Goal: Task Accomplishment & Management: Use online tool/utility

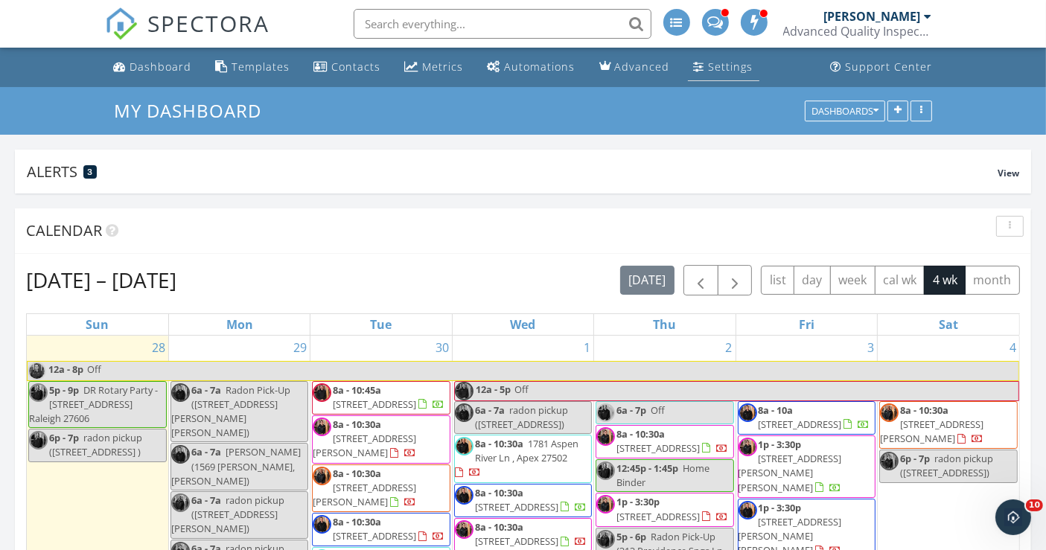
click at [728, 65] on div "Settings" at bounding box center [731, 67] width 45 height 14
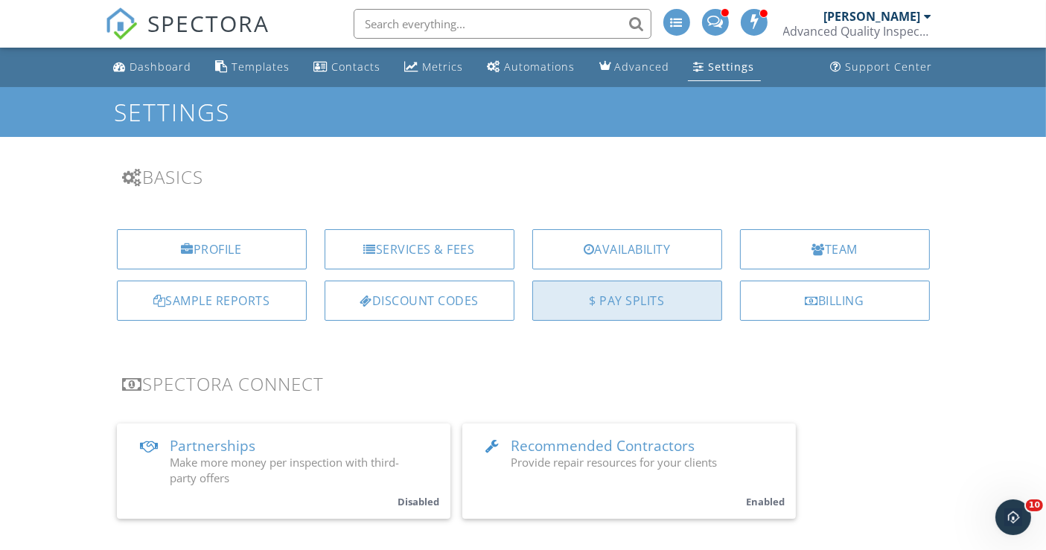
click at [635, 293] on div "$ Pay Splits" at bounding box center [627, 301] width 190 height 40
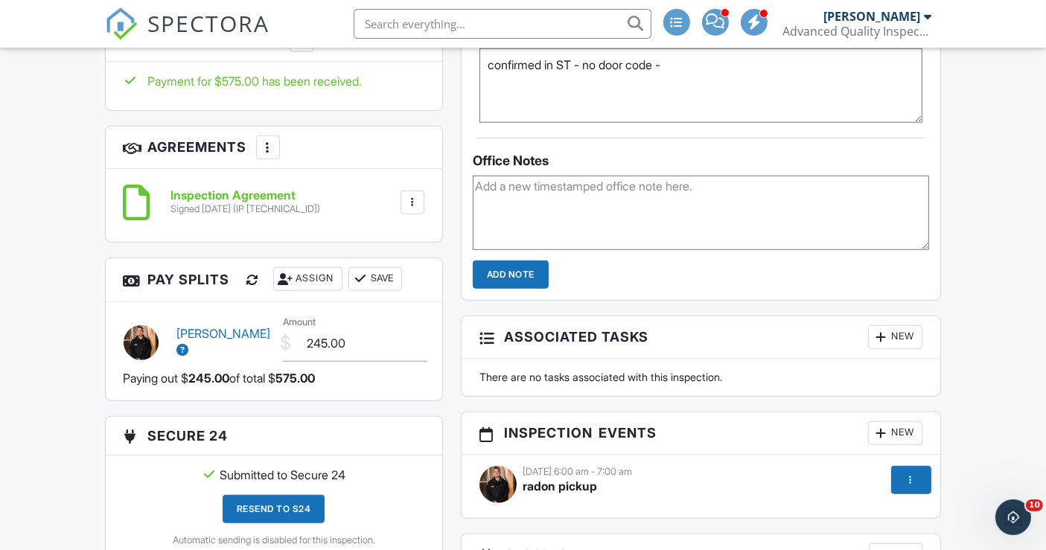
scroll to position [1158, 0]
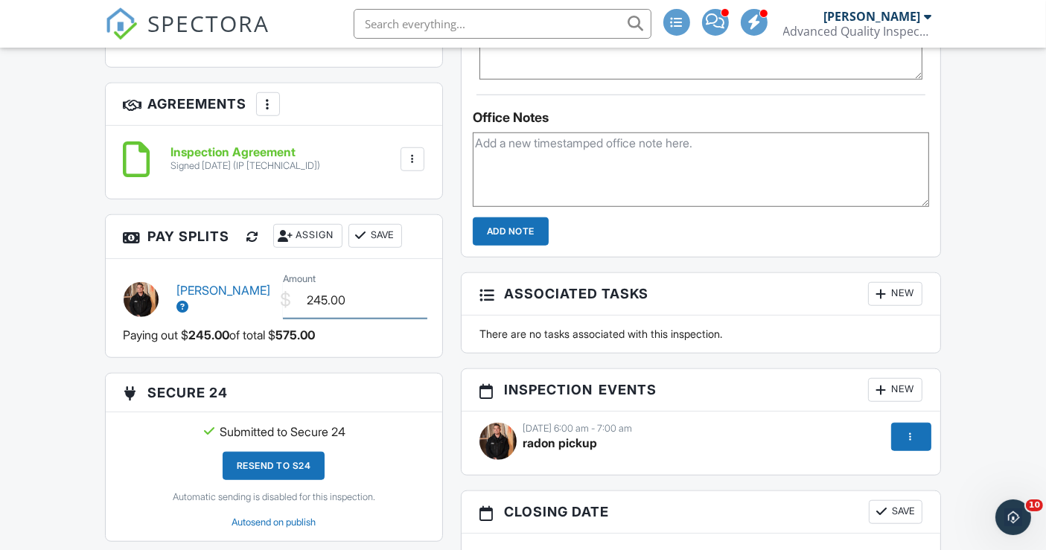
click at [323, 300] on input "245.00" at bounding box center [355, 300] width 144 height 36
click at [430, 346] on div "[PERSON_NAME] $ Amount 245.00 Paying out $ 245.00 of total $ 575.00" at bounding box center [274, 308] width 337 height 98
click at [390, 232] on button "Save" at bounding box center [376, 236] width 54 height 24
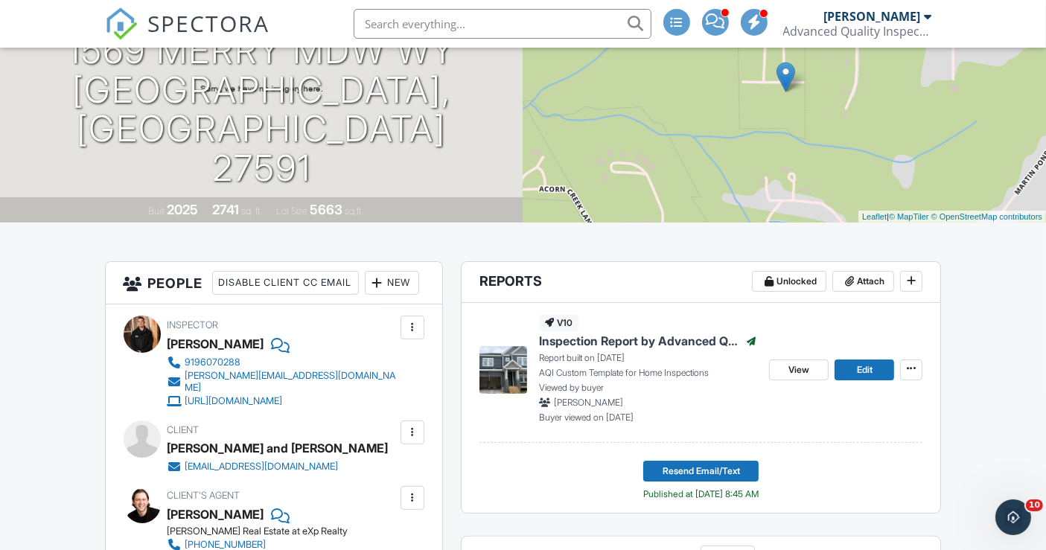
scroll to position [165, 0]
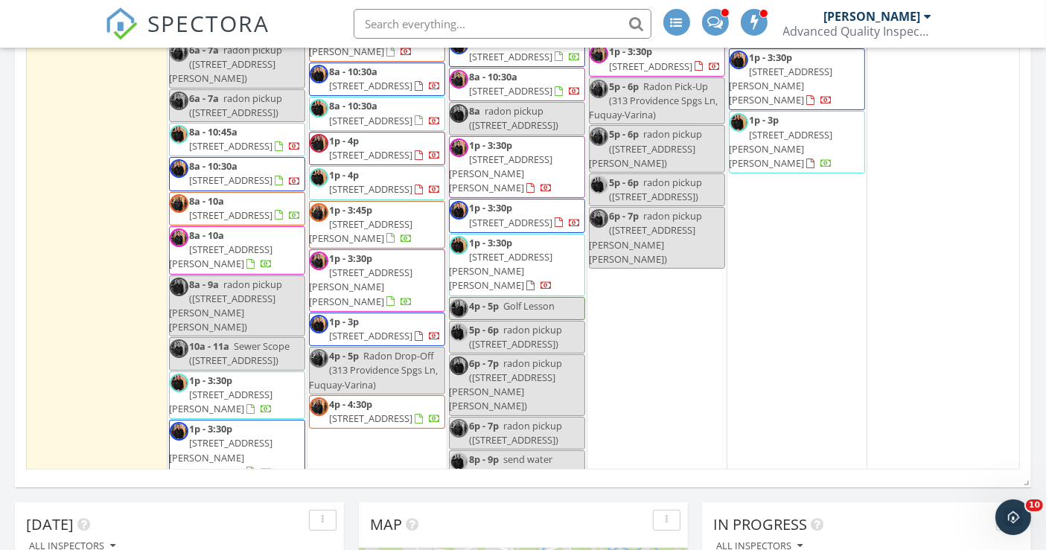
scroll to position [413, 0]
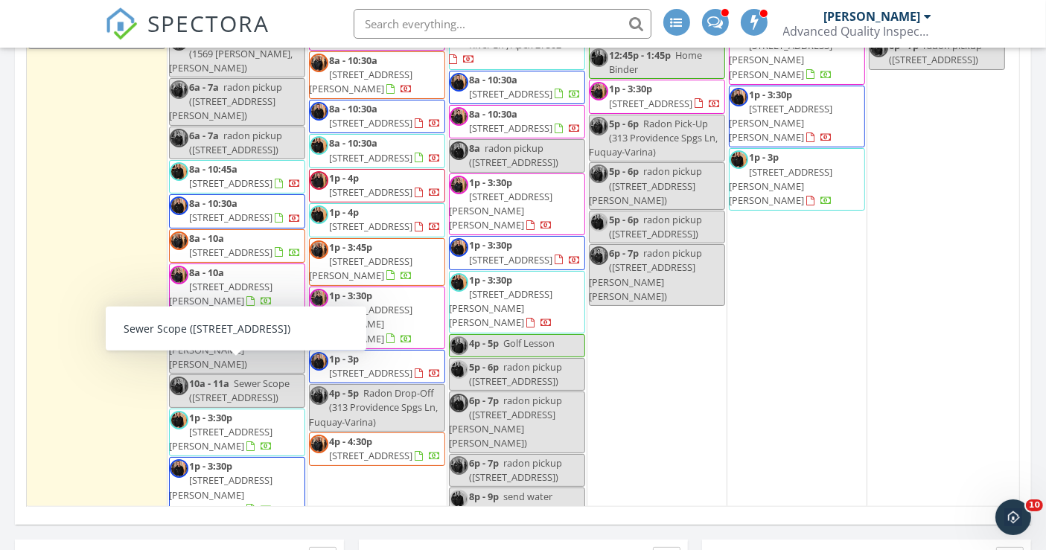
click at [206, 378] on span "Sewer Scope (1313 Littlehills Dr, Apex)" at bounding box center [240, 391] width 101 height 28
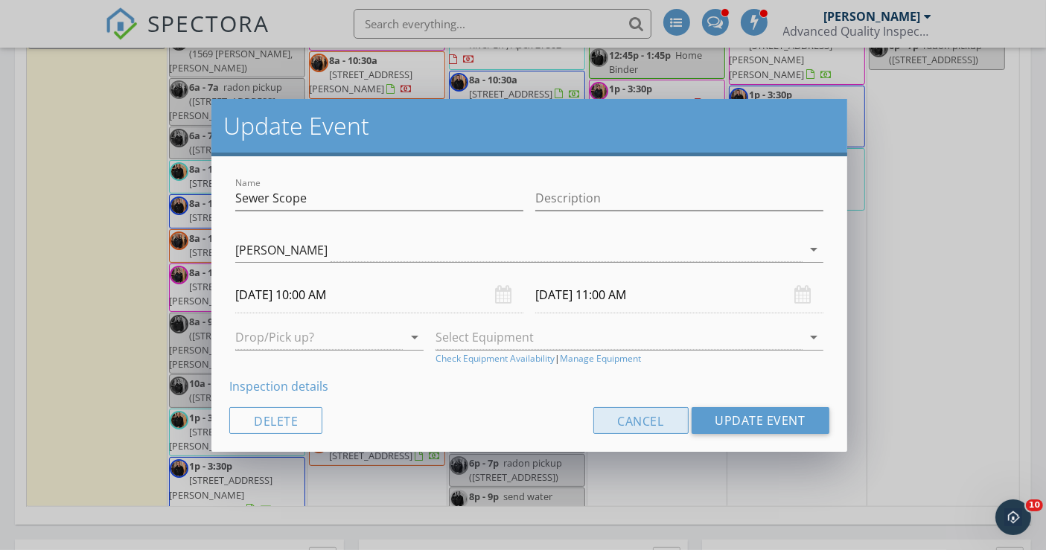
click at [666, 425] on button "Cancel" at bounding box center [640, 420] width 95 height 27
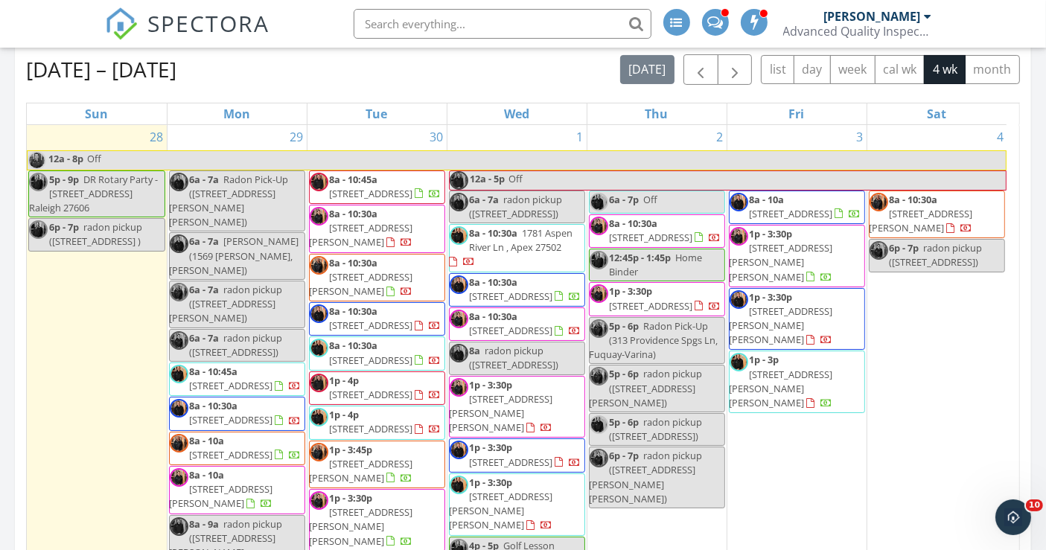
scroll to position [165, 0]
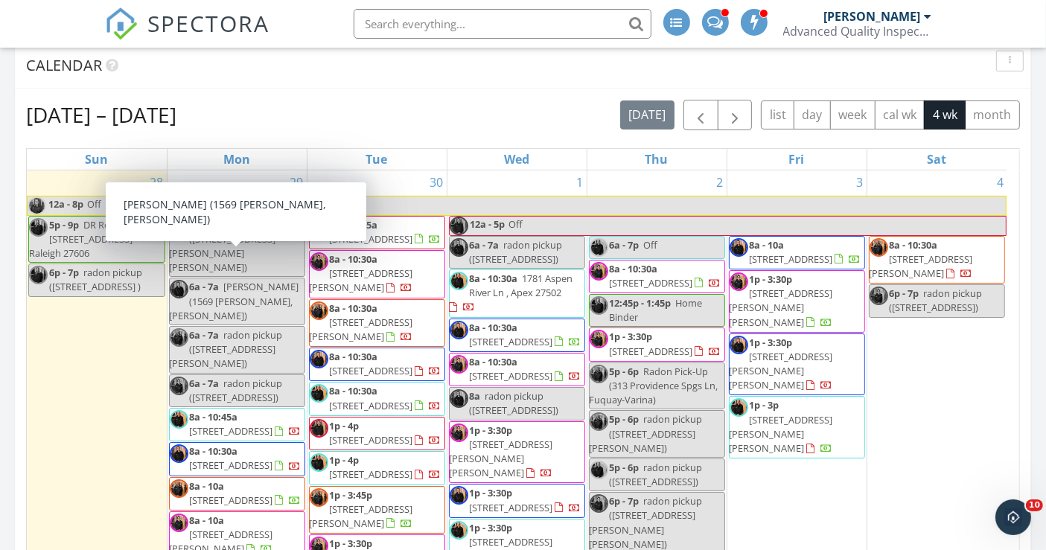
click at [217, 280] on span "radon pickup (1569 Merry Mdw Wy, Wendell)" at bounding box center [235, 301] width 130 height 42
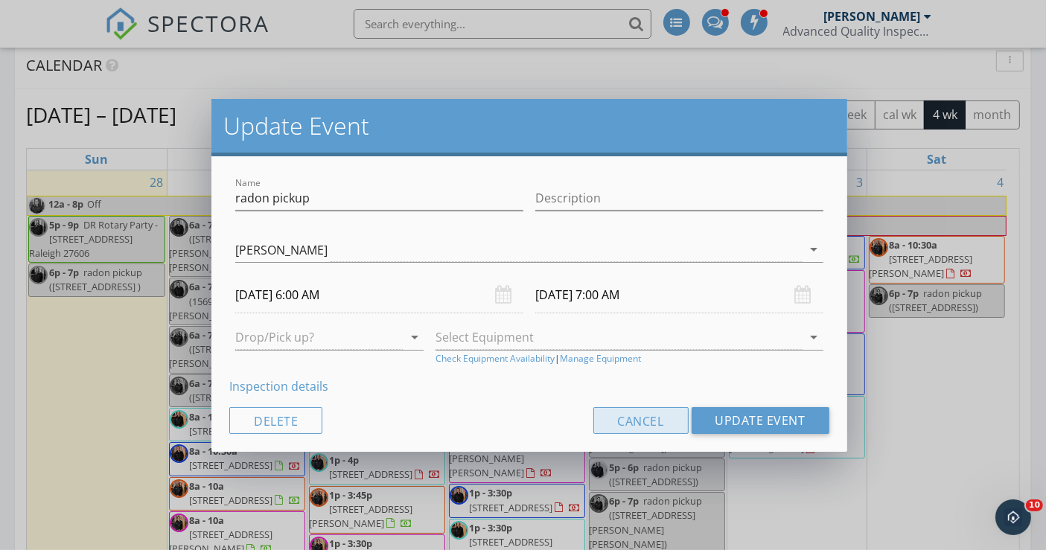
click at [609, 418] on button "Cancel" at bounding box center [640, 420] width 95 height 27
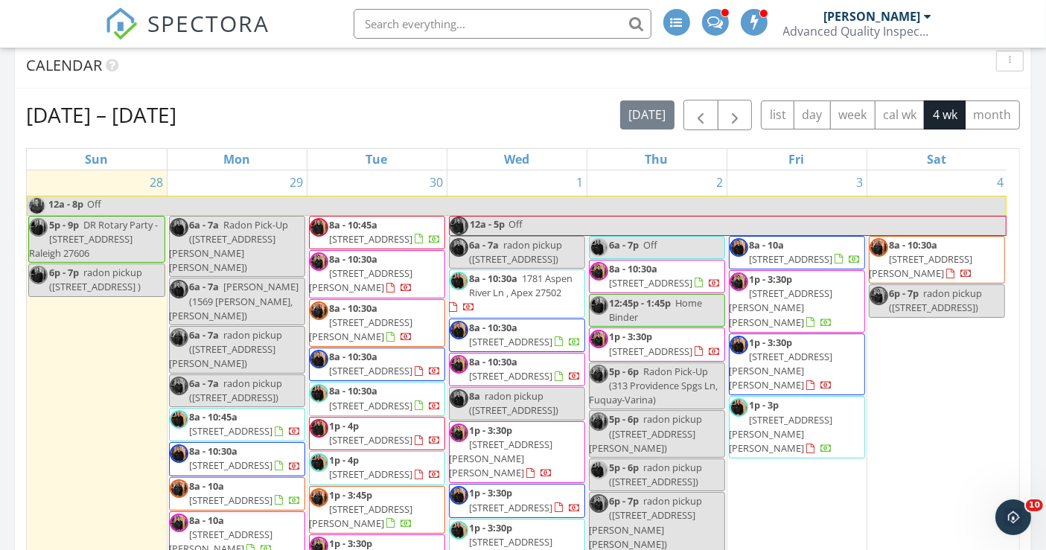
click at [234, 240] on span "Radon Pick-Up (260 Ainsley Ct, Clayton)" at bounding box center [229, 246] width 119 height 57
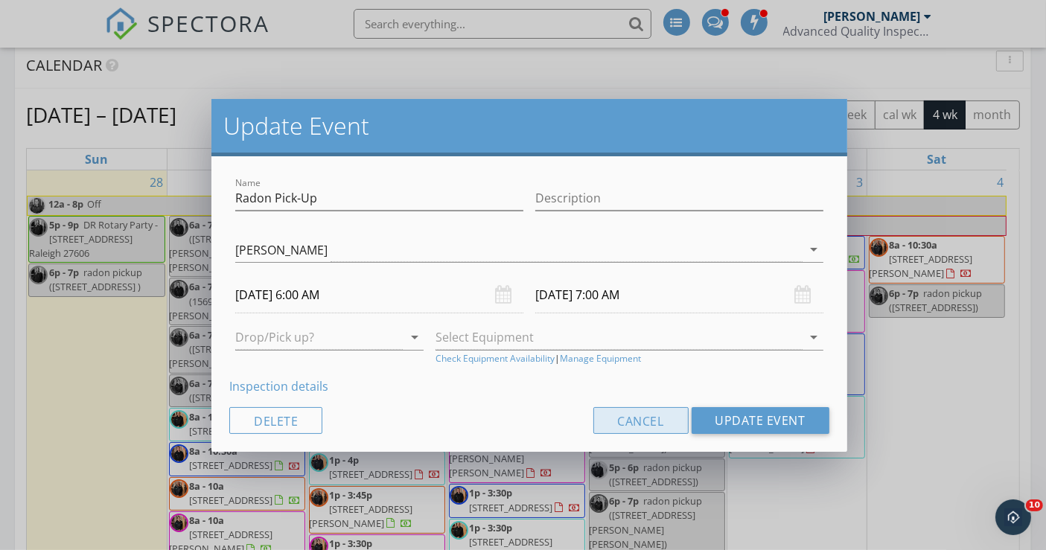
click at [623, 416] on button "Cancel" at bounding box center [640, 420] width 95 height 27
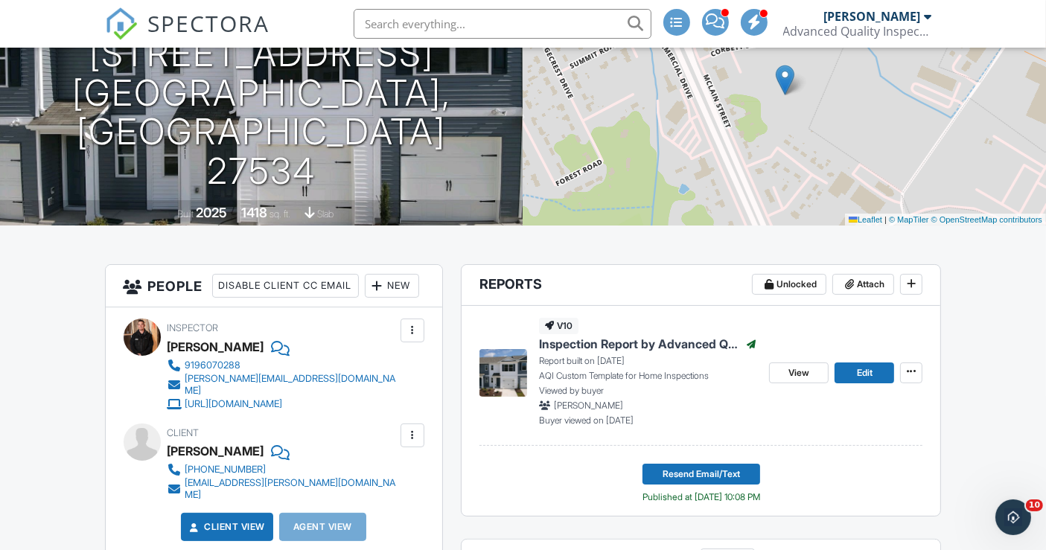
scroll to position [165, 0]
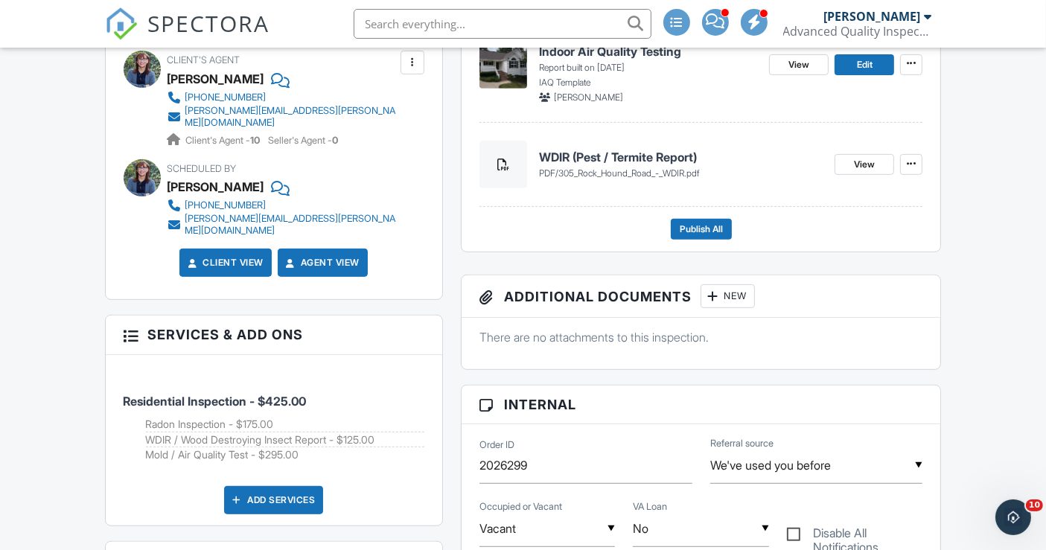
scroll to position [661, 0]
